Goal: Information Seeking & Learning: Learn about a topic

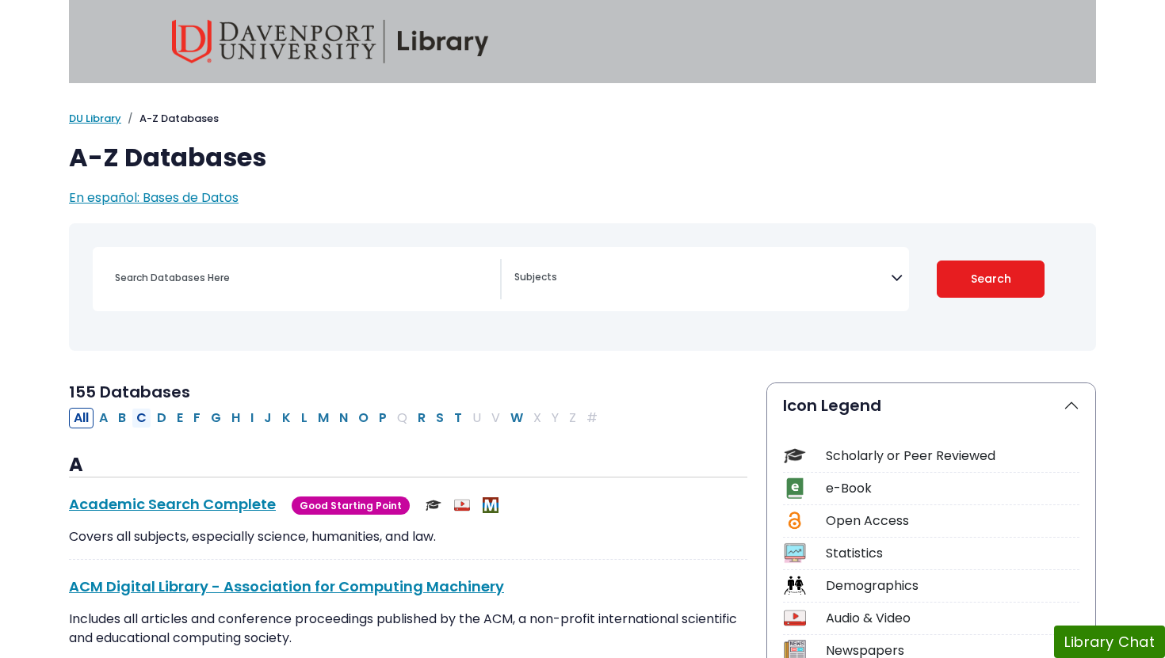
click at [143, 417] on button "C" at bounding box center [142, 418] width 20 height 21
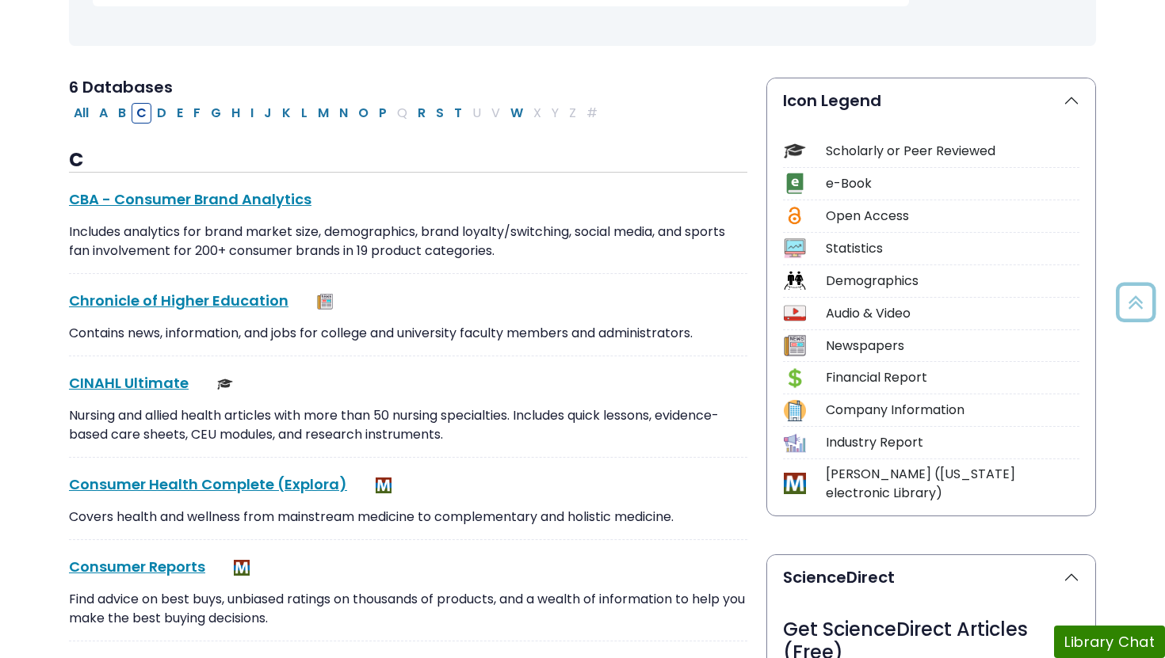
scroll to position [313, 0]
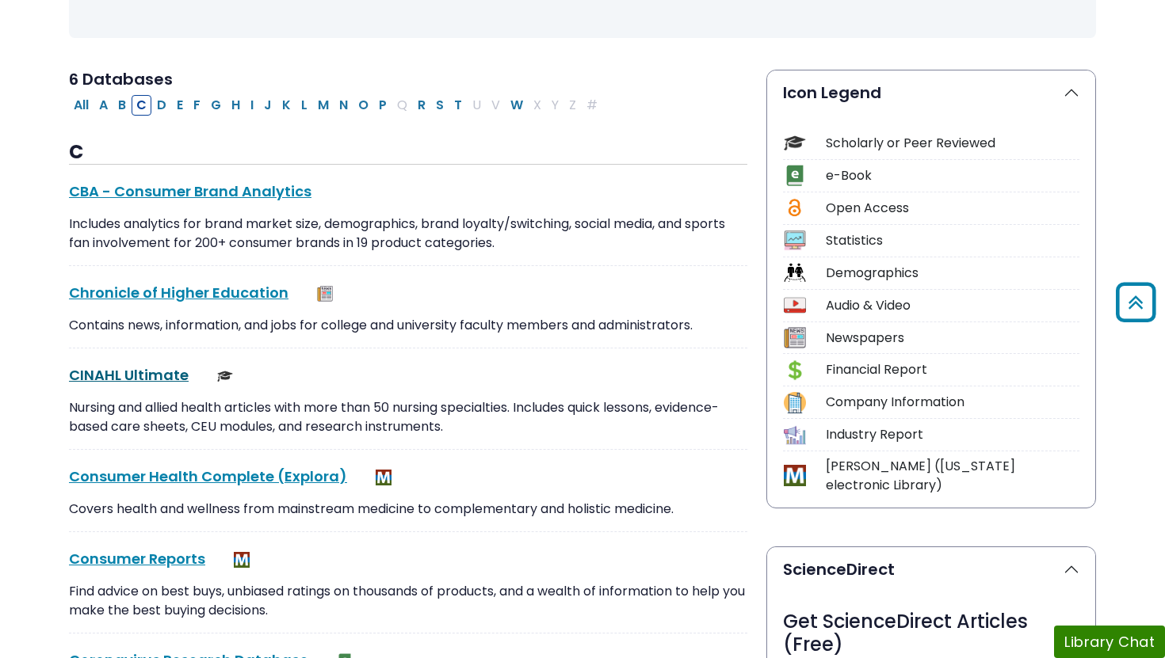
click at [148, 375] on link "CINAHL Ultimate This link opens in a new window" at bounding box center [129, 375] width 120 height 20
click at [101, 105] on button "A" at bounding box center [103, 105] width 18 height 21
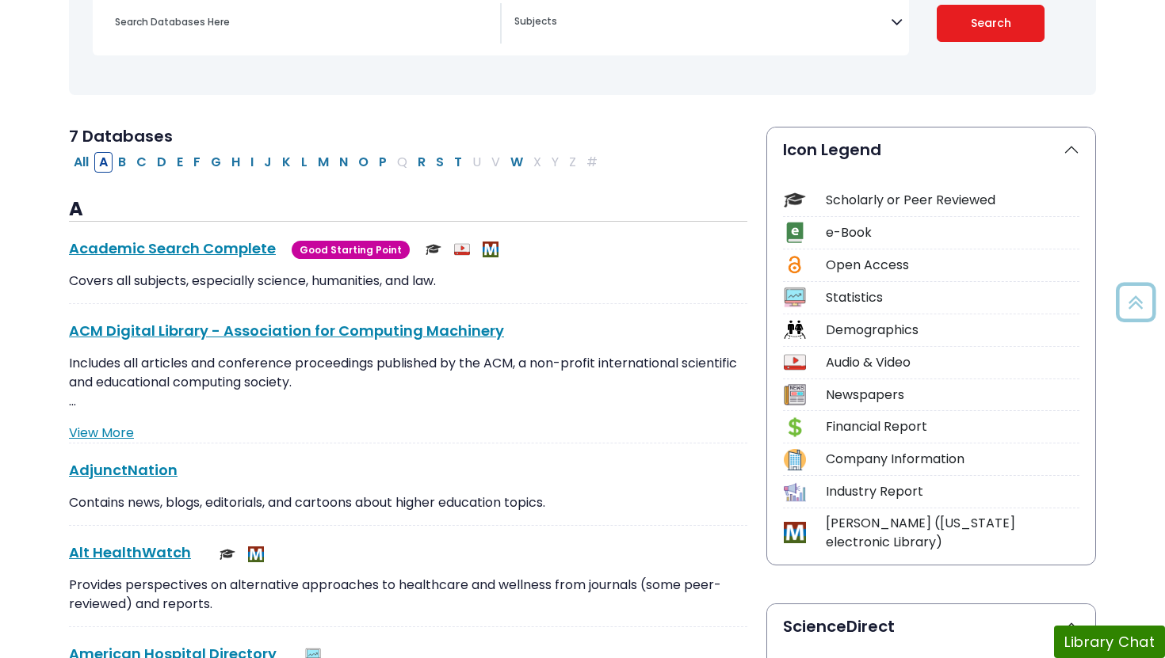
scroll to position [157, 0]
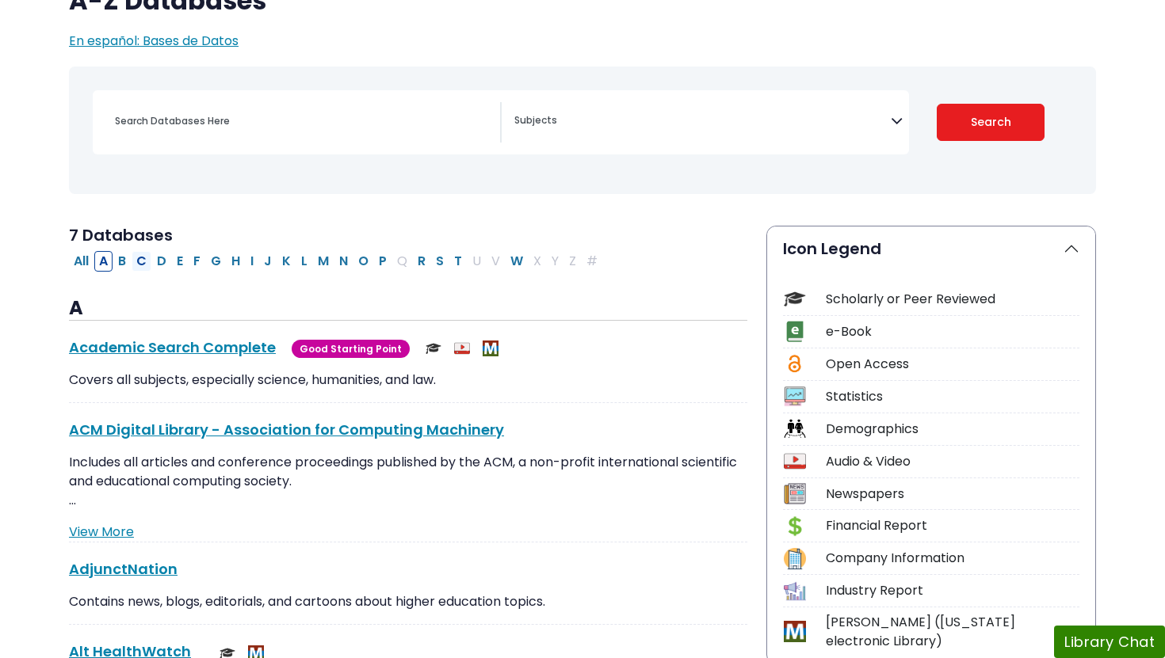
click at [142, 255] on button "C" at bounding box center [142, 261] width 20 height 21
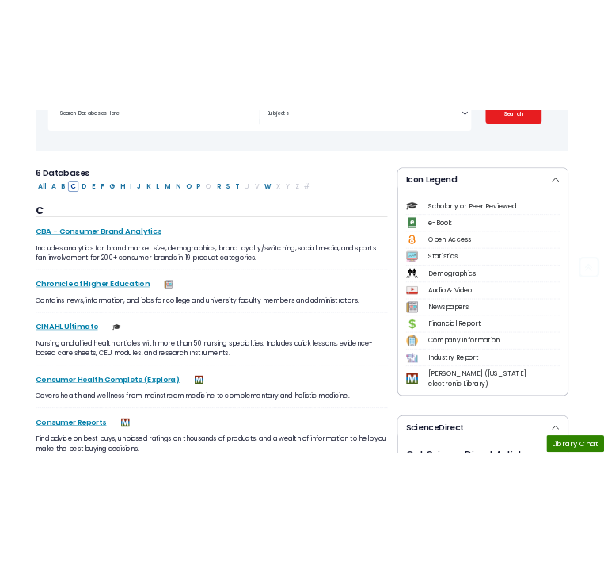
scroll to position [327, 0]
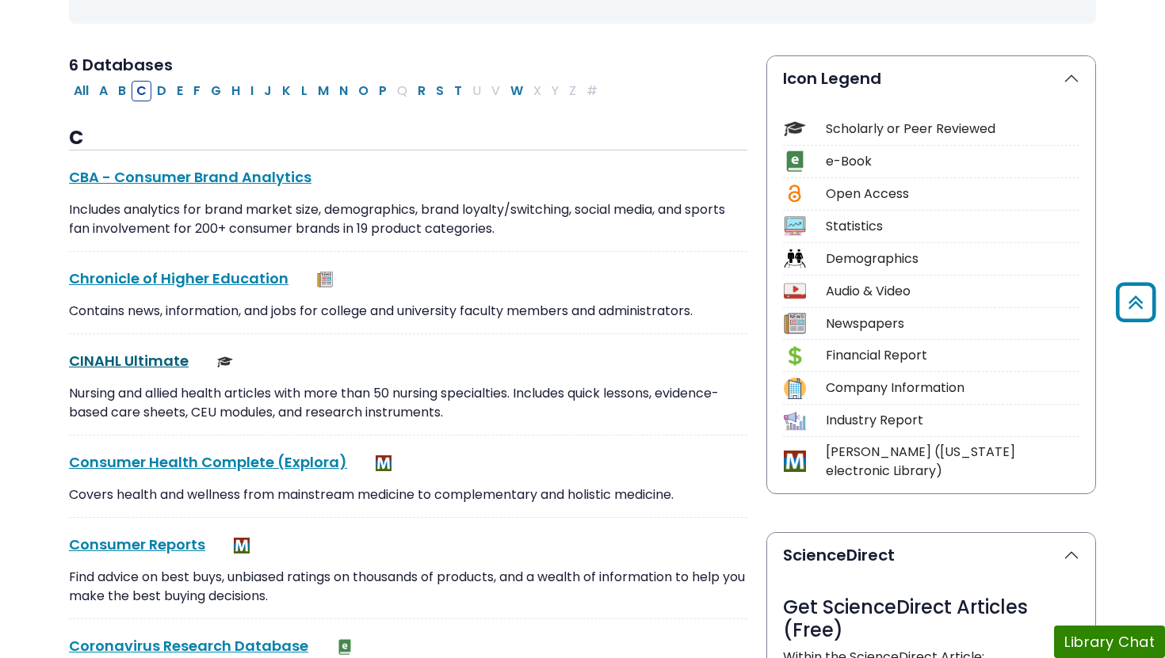
click at [166, 359] on link "CINAHL Ultimate This link opens in a new window" at bounding box center [129, 361] width 120 height 20
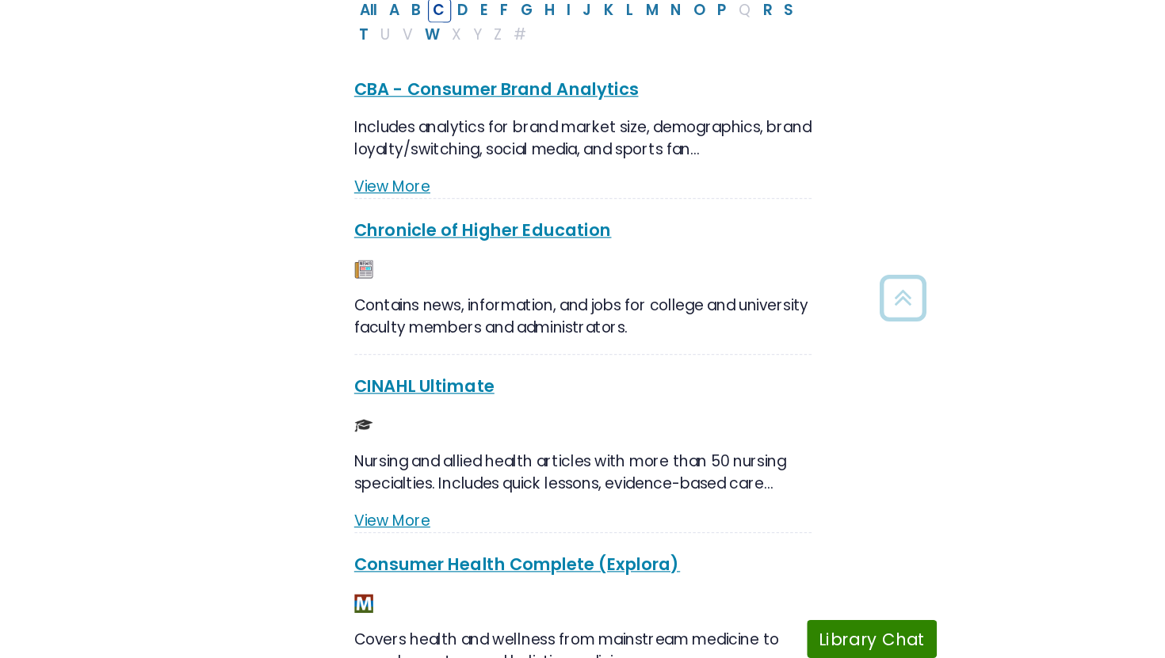
scroll to position [365, 0]
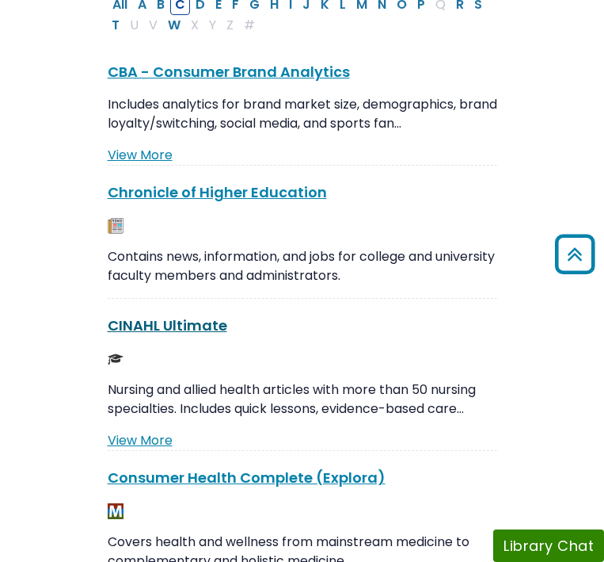
click at [195, 326] on link "CINAHL Ultimate This link opens in a new window" at bounding box center [168, 325] width 120 height 20
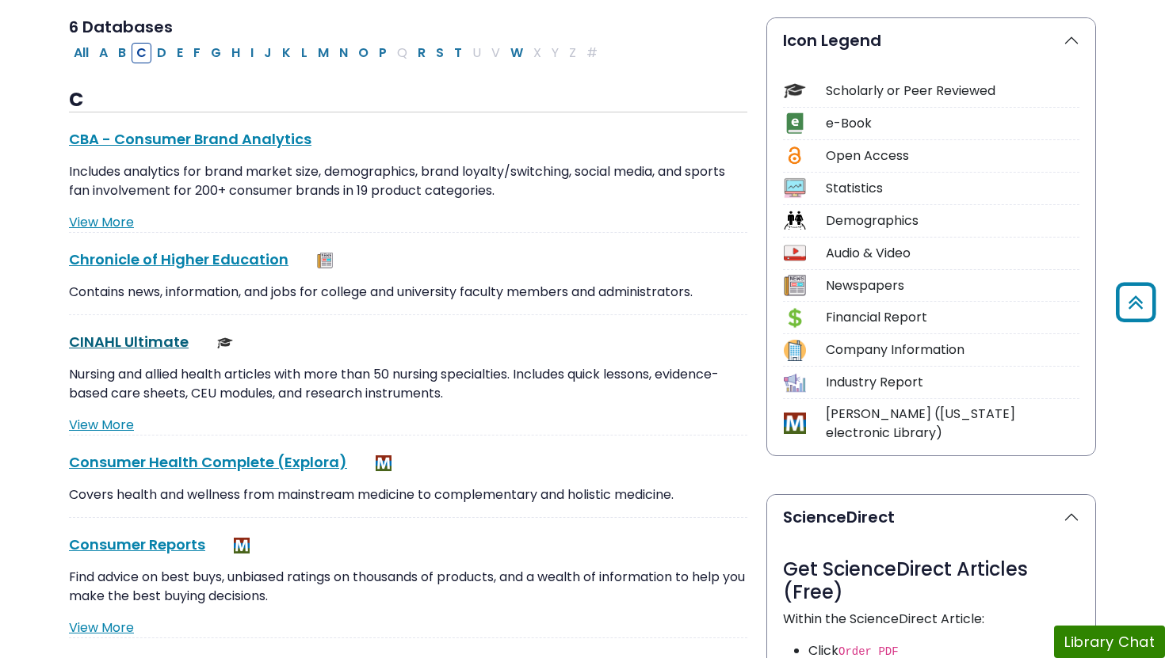
click at [165, 337] on link "CINAHL Ultimate This link opens in a new window" at bounding box center [129, 342] width 120 height 20
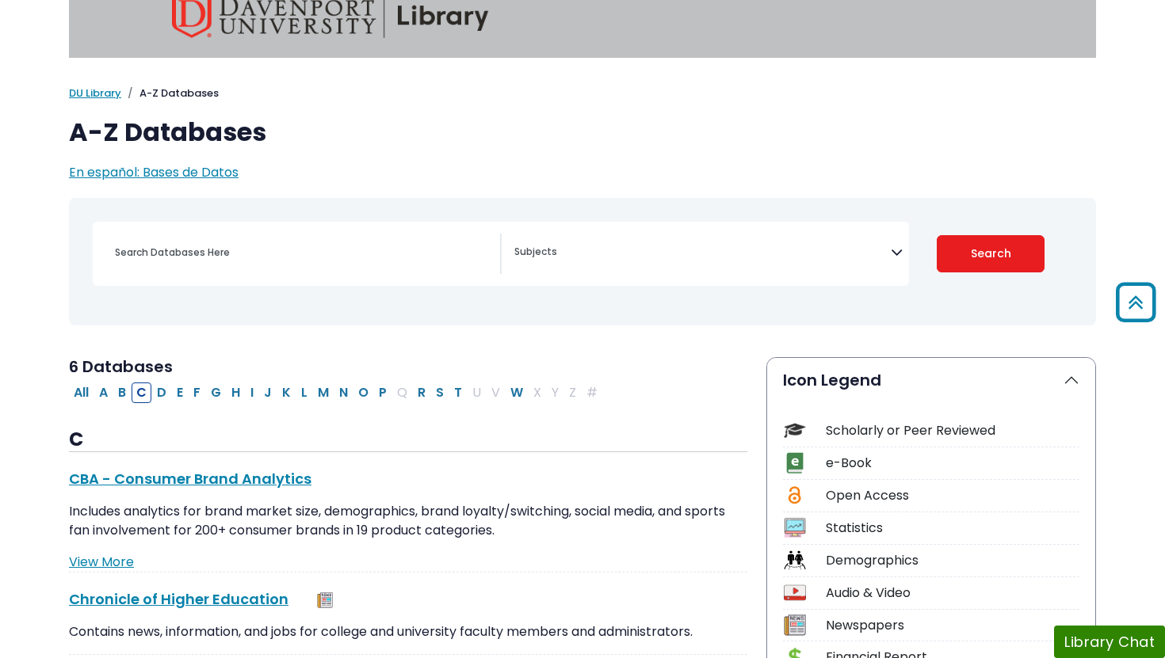
scroll to position [0, 0]
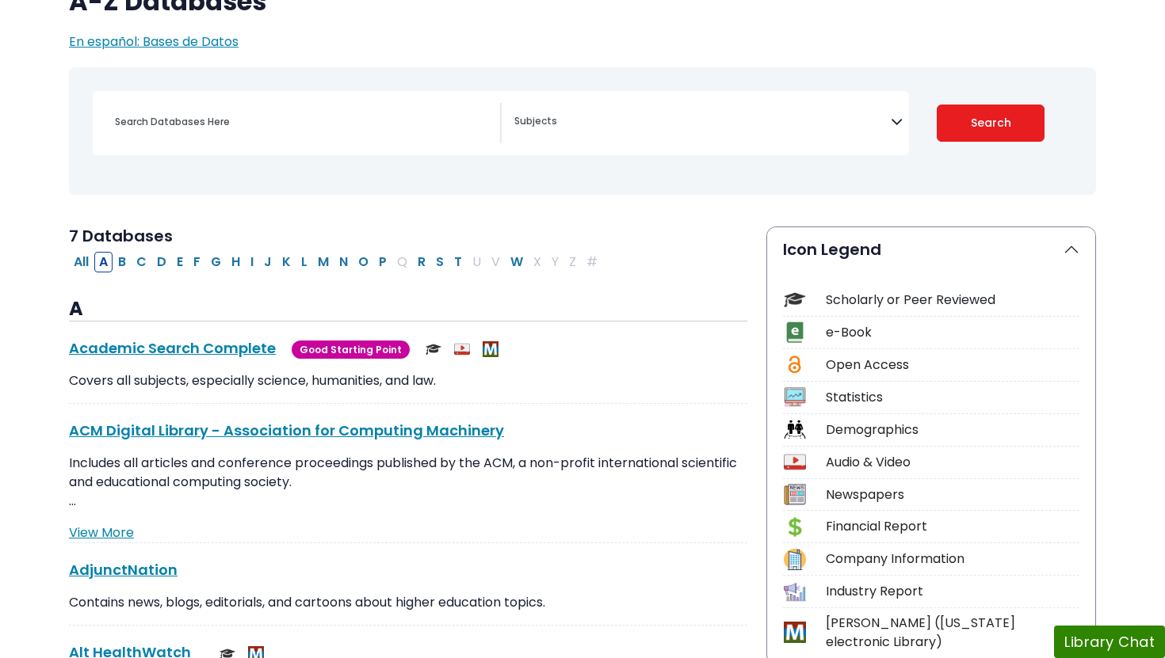
scroll to position [157, 0]
click at [339, 259] on button "N" at bounding box center [343, 261] width 18 height 21
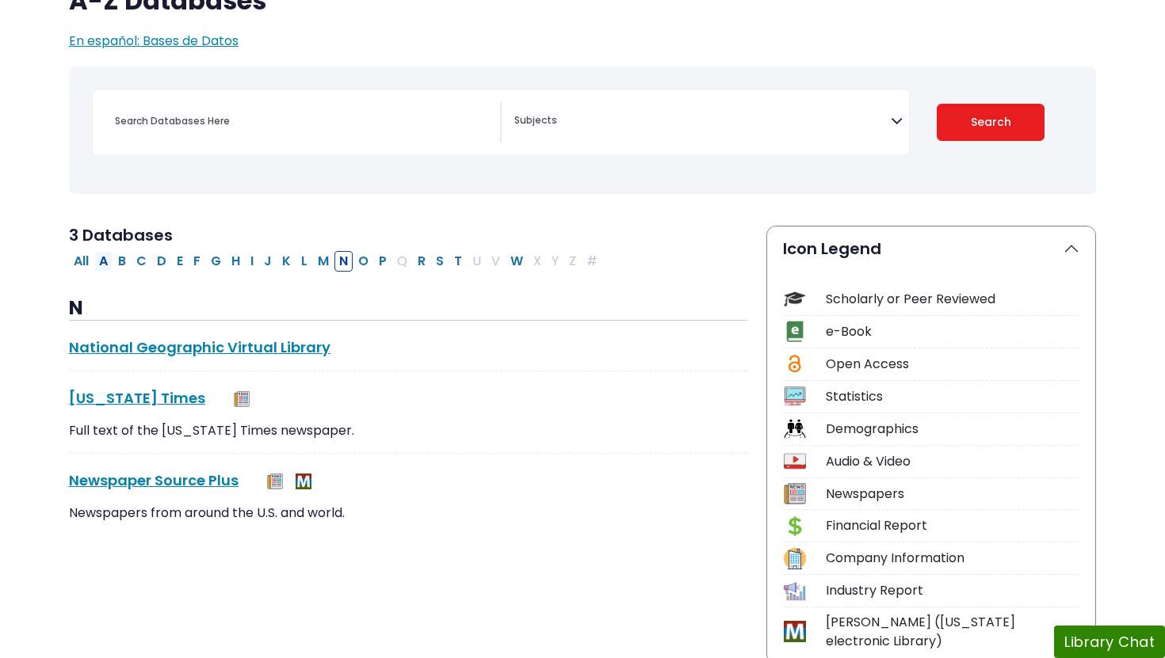
click at [105, 259] on button "A" at bounding box center [103, 261] width 18 height 21
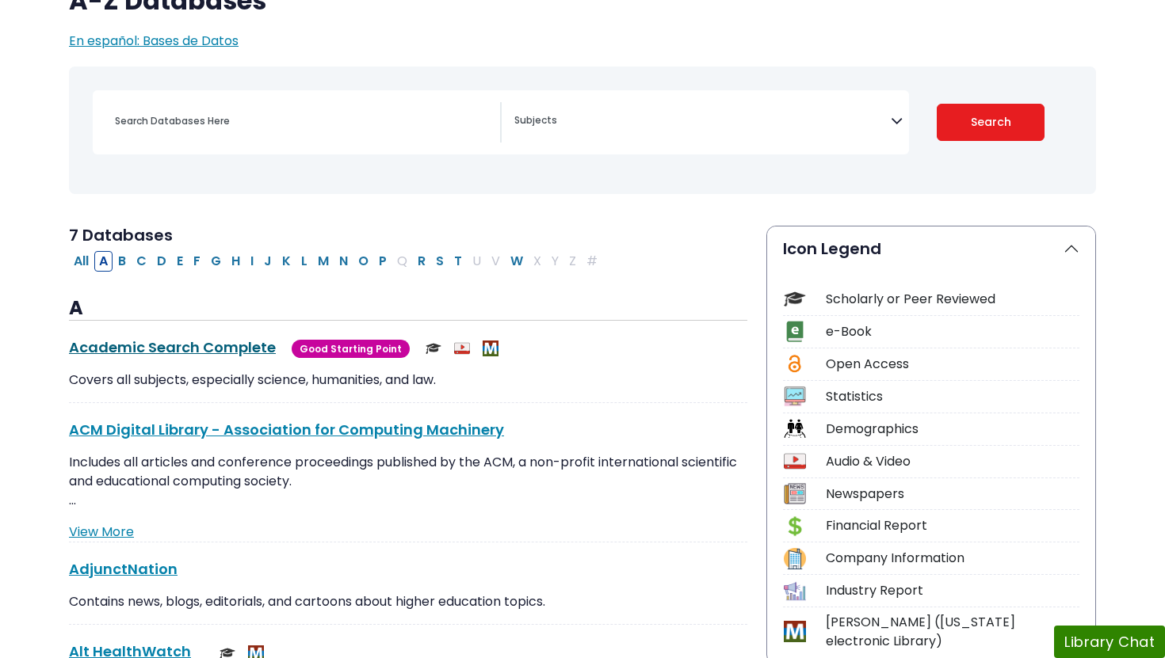
click at [172, 342] on link "Academic Search Complete This link opens in a new window" at bounding box center [172, 347] width 207 height 20
click at [140, 264] on button "C" at bounding box center [142, 261] width 20 height 21
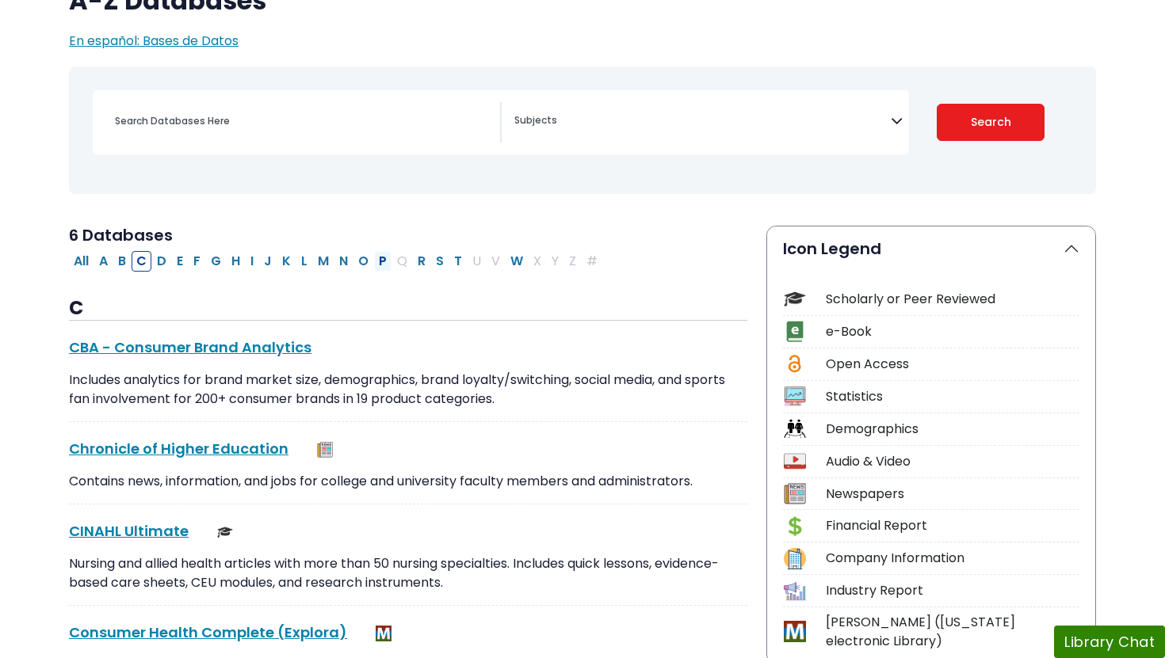
click at [382, 261] on button "P" at bounding box center [382, 261] width 17 height 21
select select "Database Subject Filter"
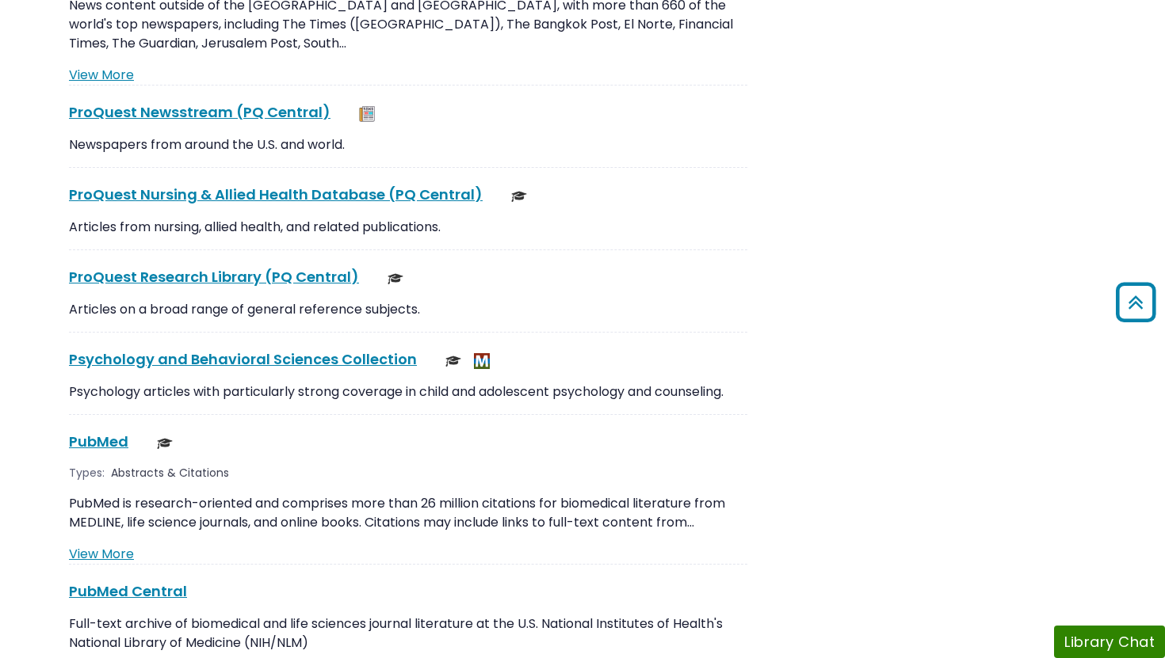
scroll to position [2585, 0]
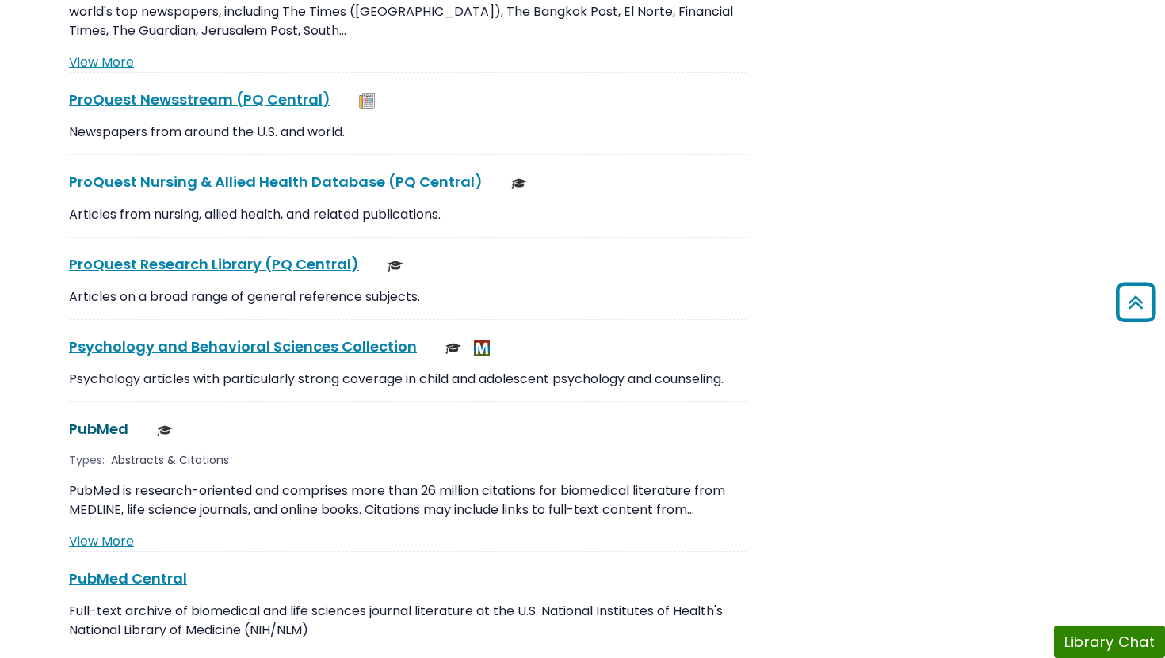
click at [105, 419] on link "PubMed This link opens in a new window" at bounding box center [98, 429] width 59 height 20
